Goal: Task Accomplishment & Management: Manage account settings

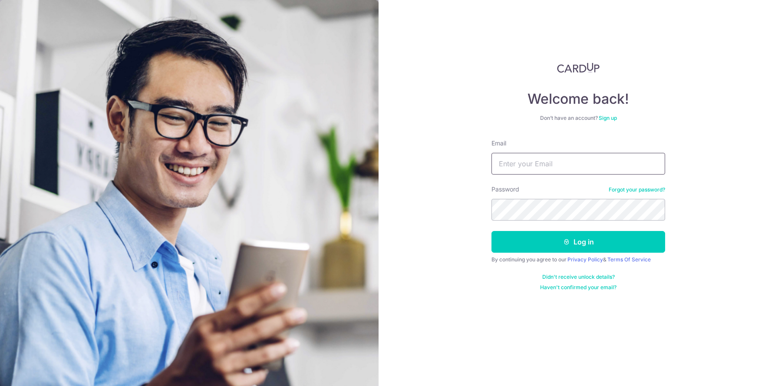
click at [522, 166] on input "Email" at bounding box center [579, 164] width 174 height 22
type input "[PERSON_NAME][EMAIL_ADDRESS][PERSON_NAME][DOMAIN_NAME]"
click at [492, 231] on button "Log in" at bounding box center [579, 242] width 174 height 22
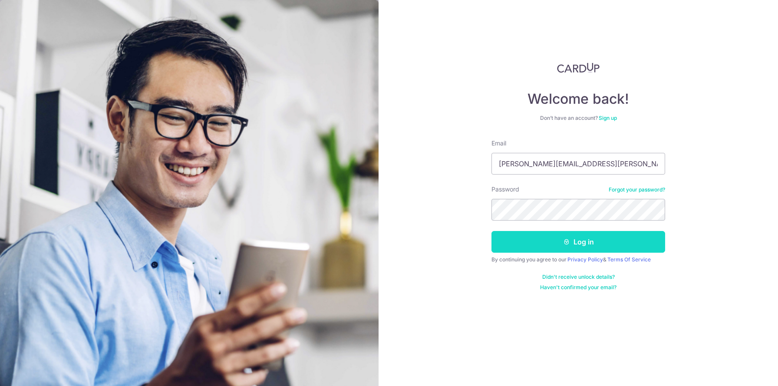
click at [588, 236] on button "Log in" at bounding box center [579, 242] width 174 height 22
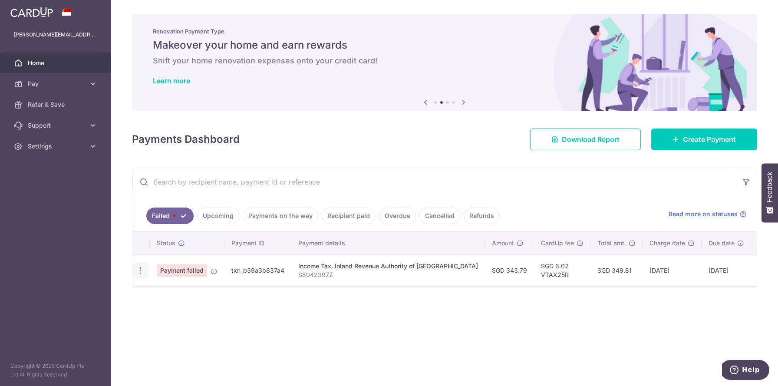
click at [144, 272] on icon "button" at bounding box center [140, 270] width 9 height 9
click at [154, 290] on link "Update payment" at bounding box center [178, 294] width 90 height 21
radio input "true"
type input "343.79"
type input "S8942397Z"
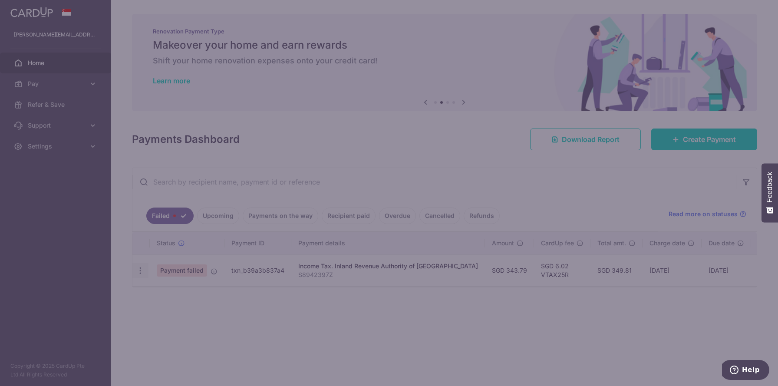
type input "VTAX25R"
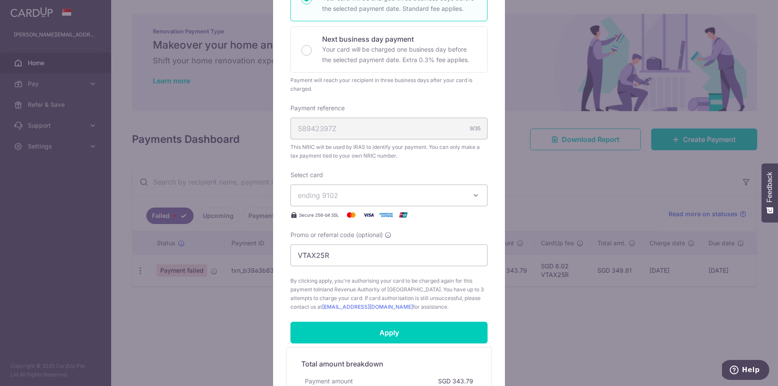
scroll to position [215, 0]
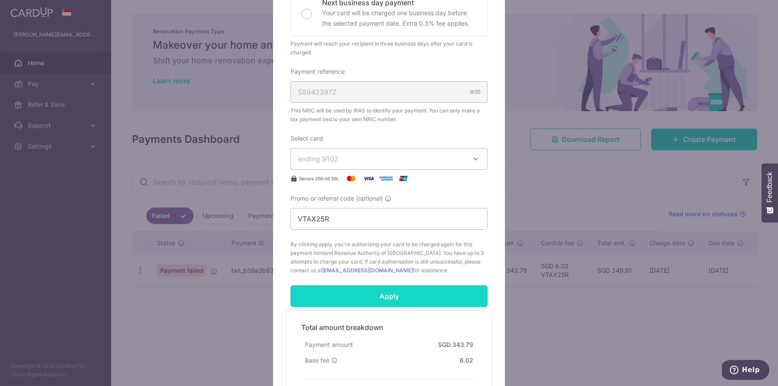
click at [372, 290] on input "Apply" at bounding box center [389, 296] width 197 height 22
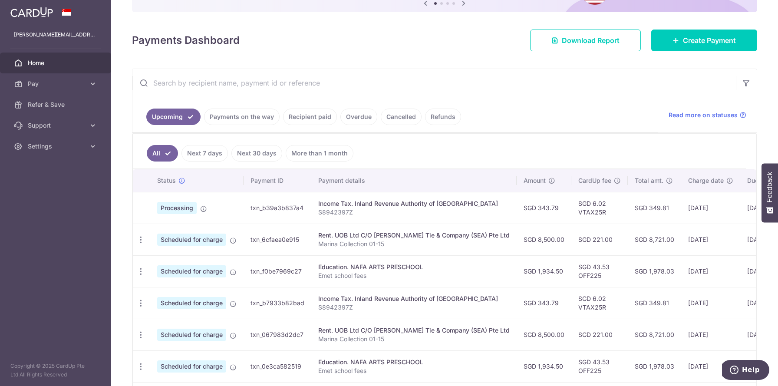
scroll to position [119, 0]
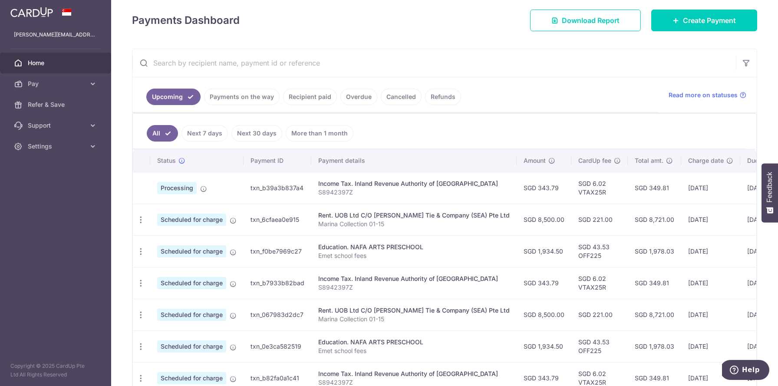
click at [260, 102] on link "Payments on the way" at bounding box center [242, 97] width 76 height 17
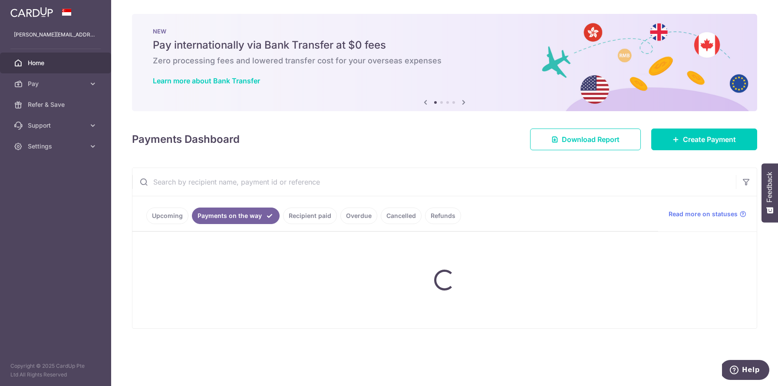
scroll to position [0, 0]
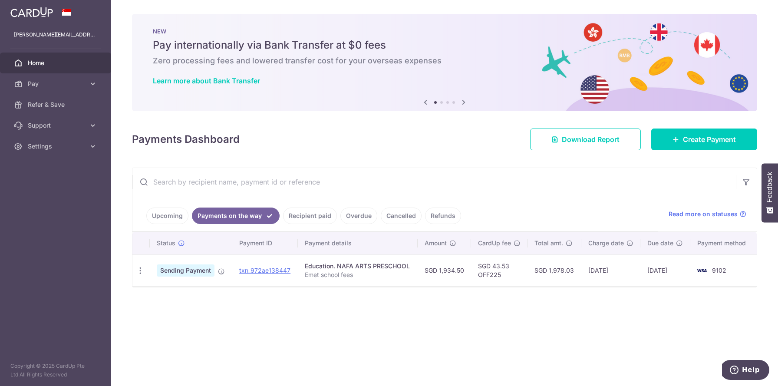
click at [302, 220] on link "Recipient paid" at bounding box center [310, 216] width 54 height 17
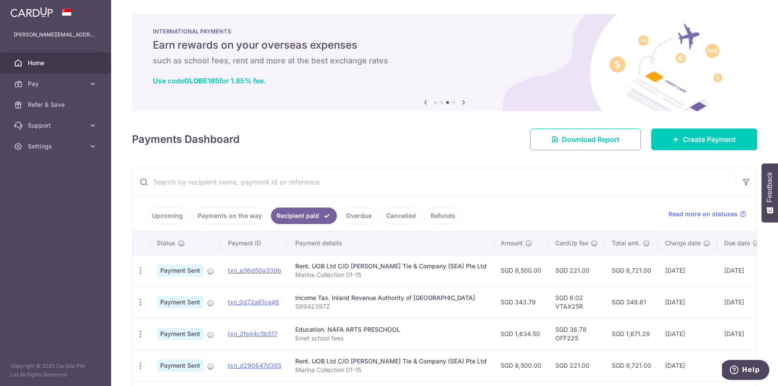
click at [204, 227] on ul "Upcoming Payments on the way Recipient paid Overdue Cancelled Refunds" at bounding box center [395, 213] width 526 height 35
click at [208, 212] on link "Payments on the way" at bounding box center [230, 216] width 76 height 17
